Goal: Navigation & Orientation: Find specific page/section

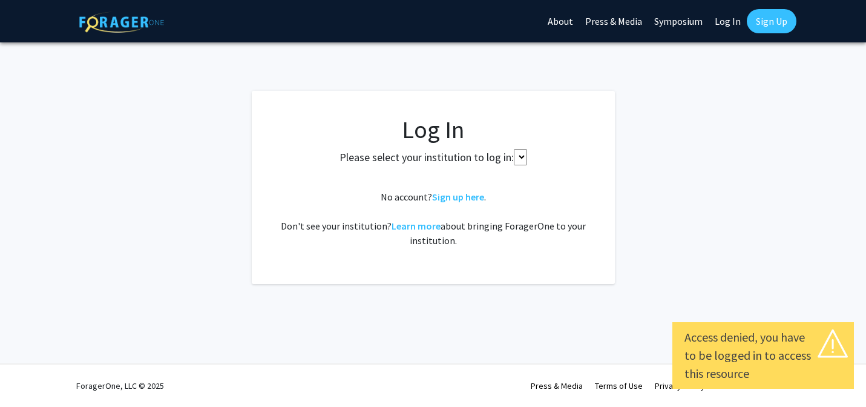
click at [721, 24] on link "Log In" at bounding box center [728, 21] width 38 height 42
select select
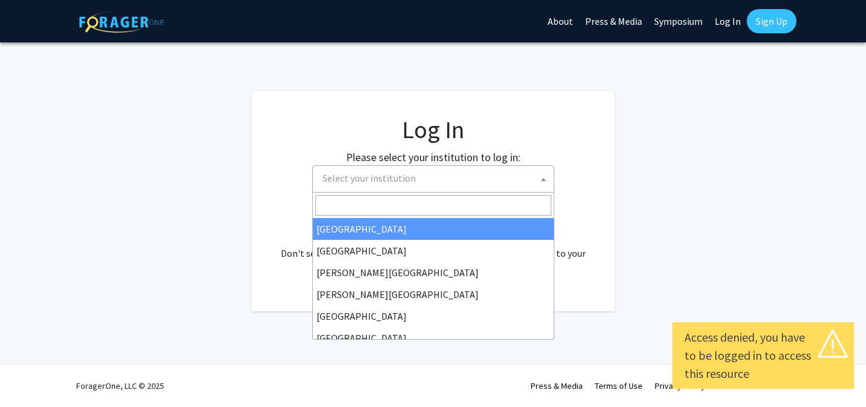
click at [470, 168] on span "Select your institution" at bounding box center [436, 178] width 236 height 25
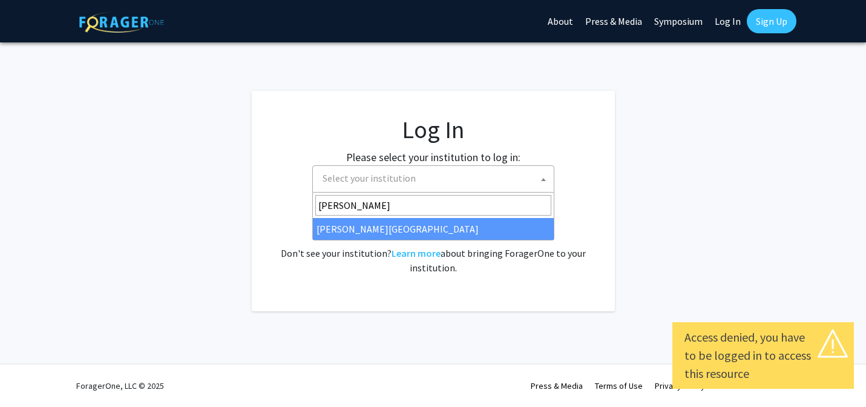
type input "thomas j"
select select "24"
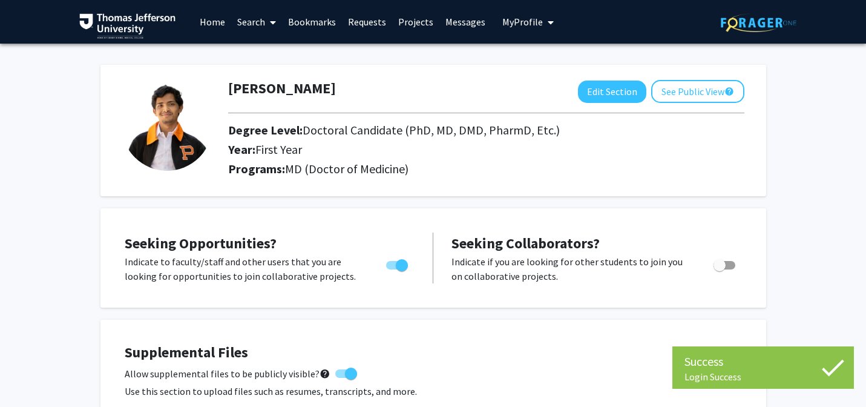
click at [367, 19] on link "Requests" at bounding box center [367, 22] width 50 height 42
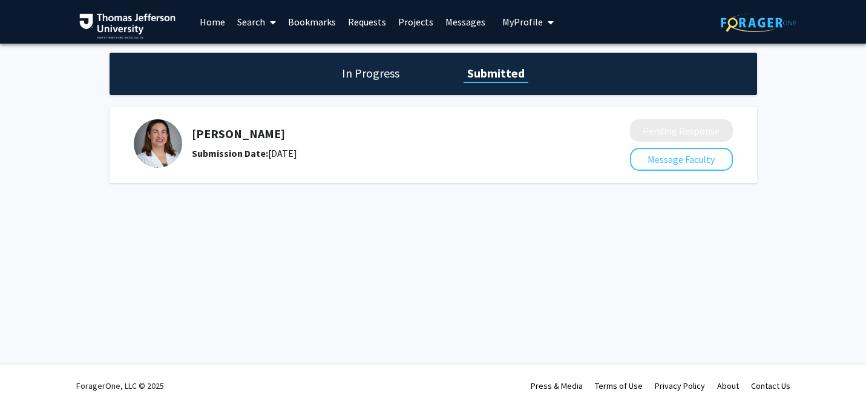
click at [458, 30] on link "Messages" at bounding box center [465, 22] width 52 height 42
